Goal: Obtain resource: Download file/media

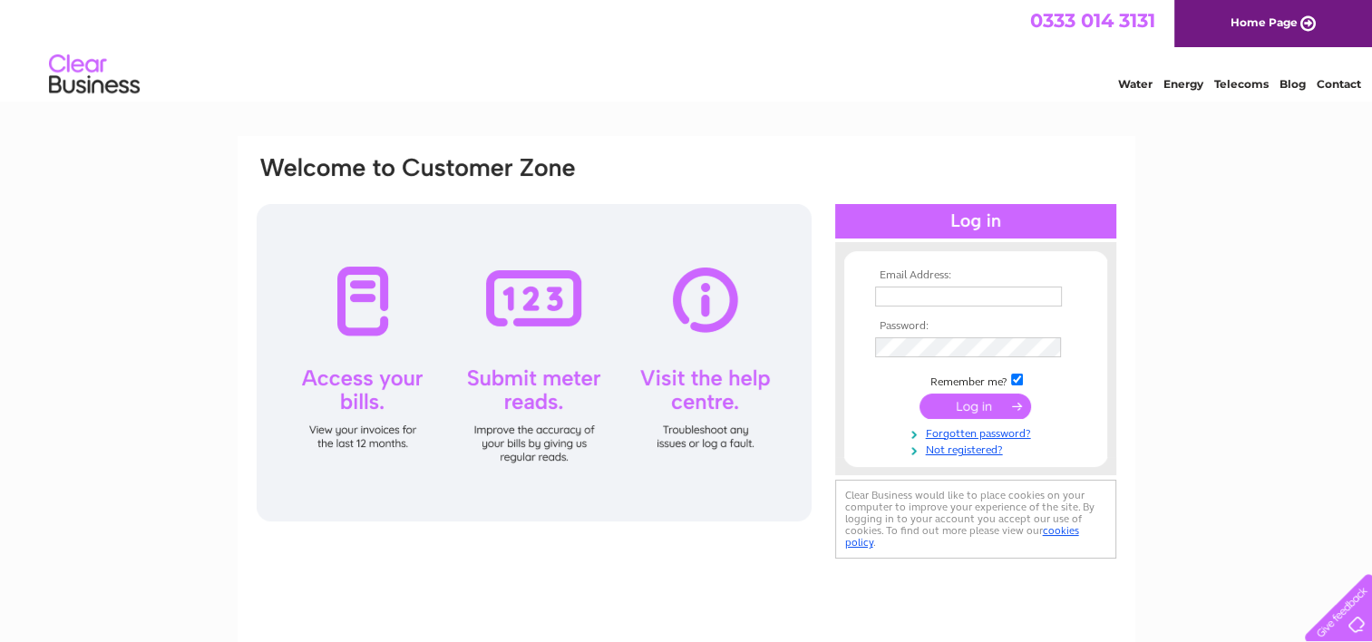
type input "[EMAIL_ADDRESS][DOMAIN_NAME]"
click at [961, 407] on input "submit" at bounding box center [976, 406] width 112 height 25
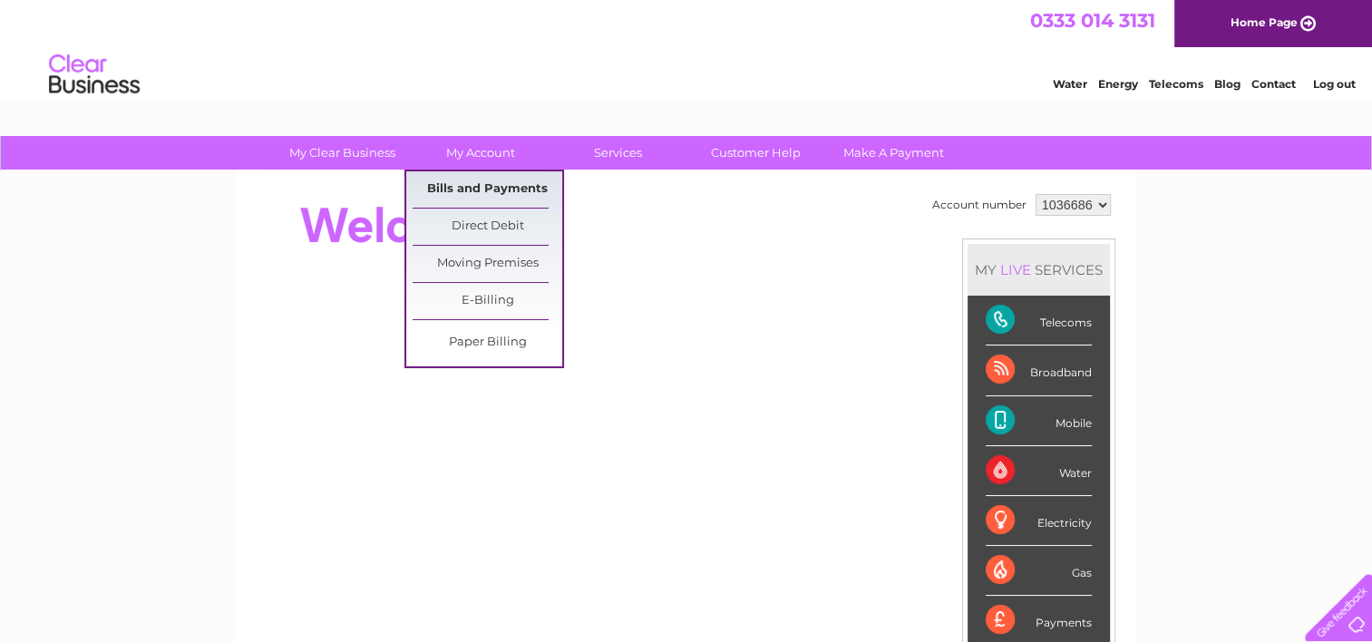
click at [506, 191] on link "Bills and Payments" at bounding box center [488, 189] width 150 height 36
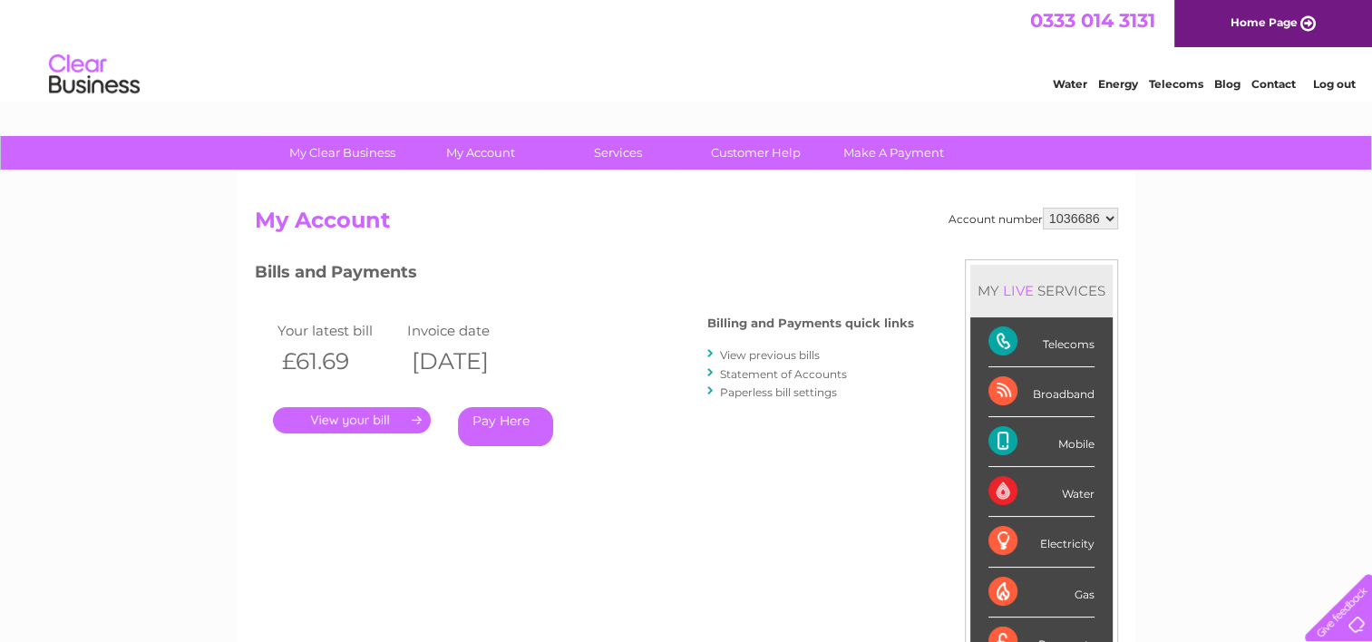
click at [395, 422] on link "." at bounding box center [352, 420] width 158 height 26
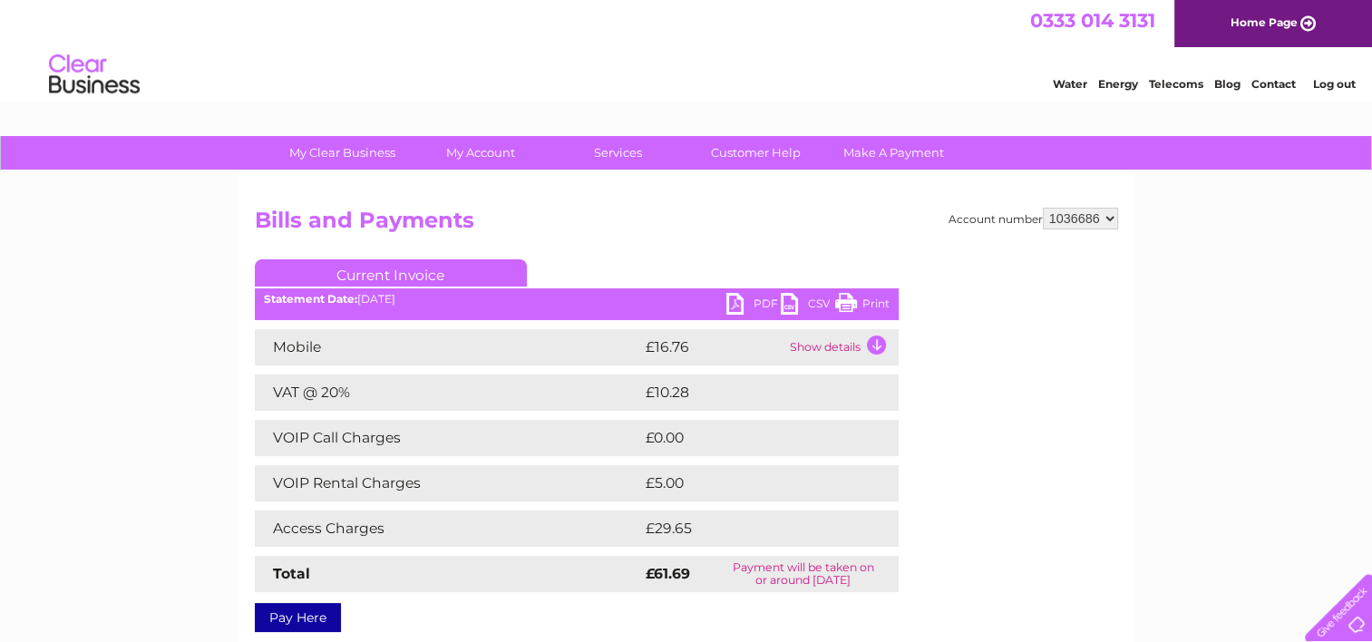
click at [733, 301] on link "PDF" at bounding box center [754, 306] width 54 height 26
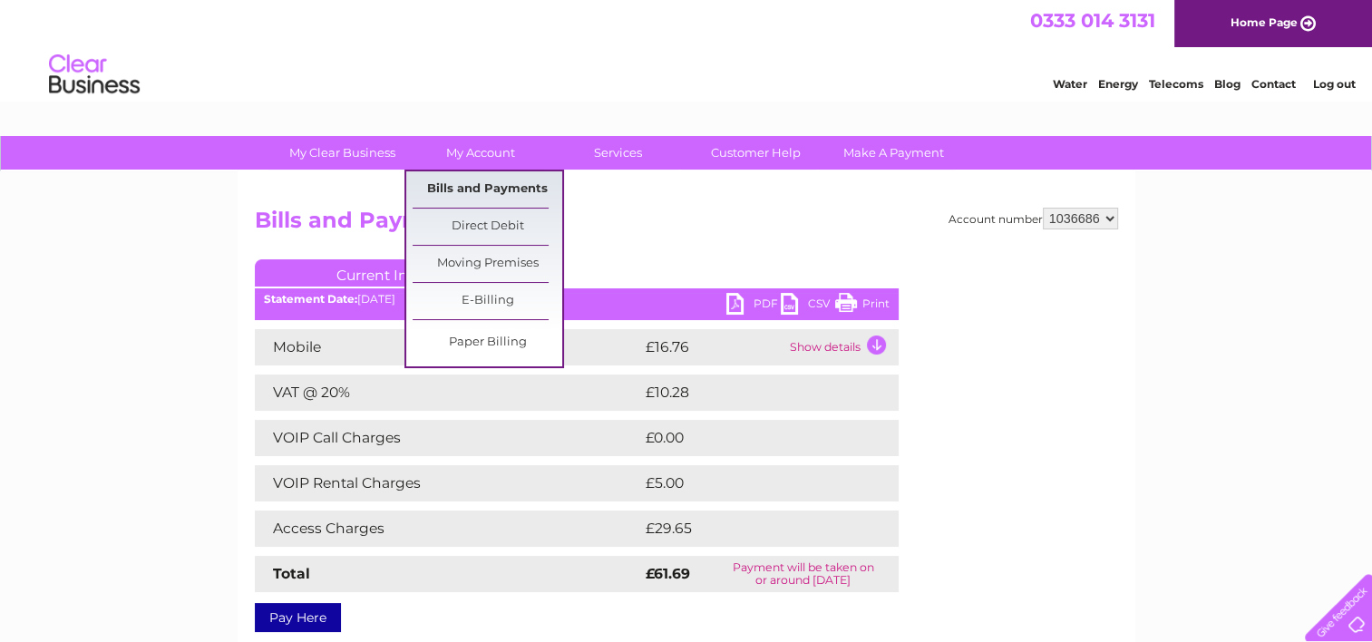
click at [510, 190] on link "Bills and Payments" at bounding box center [488, 189] width 150 height 36
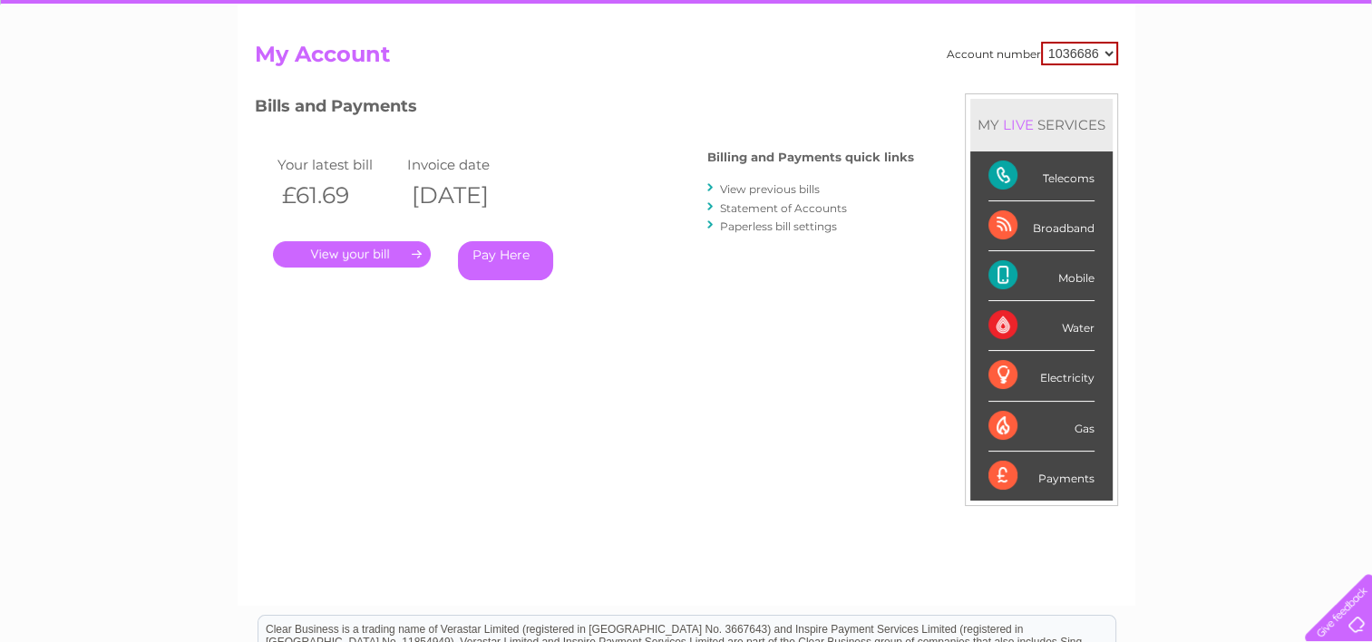
scroll to position [181, 0]
